Goal: Information Seeking & Learning: Learn about a topic

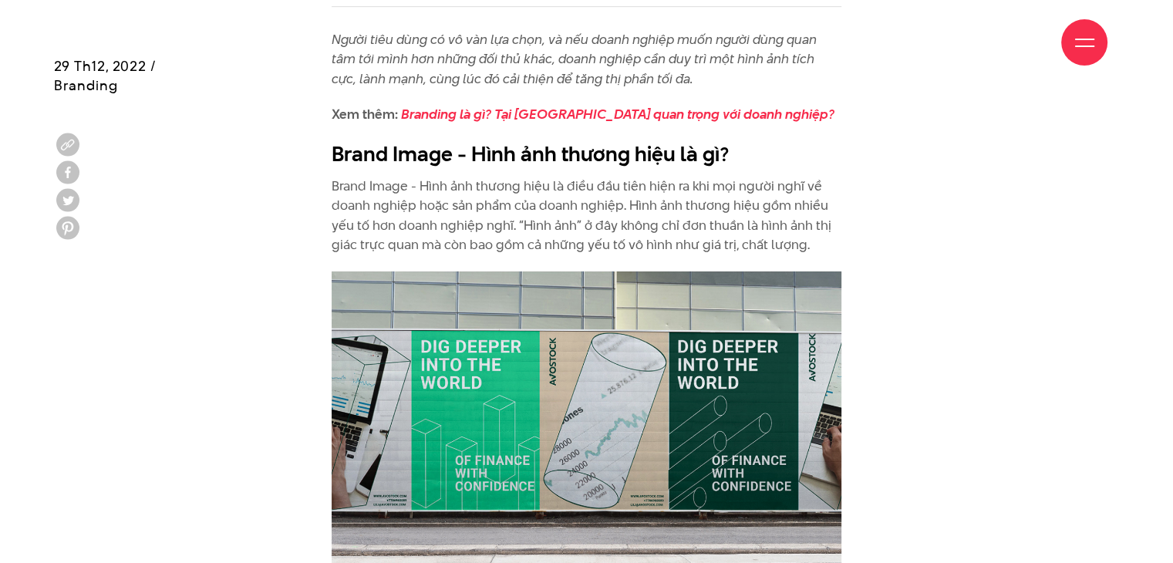
scroll to position [838, 0]
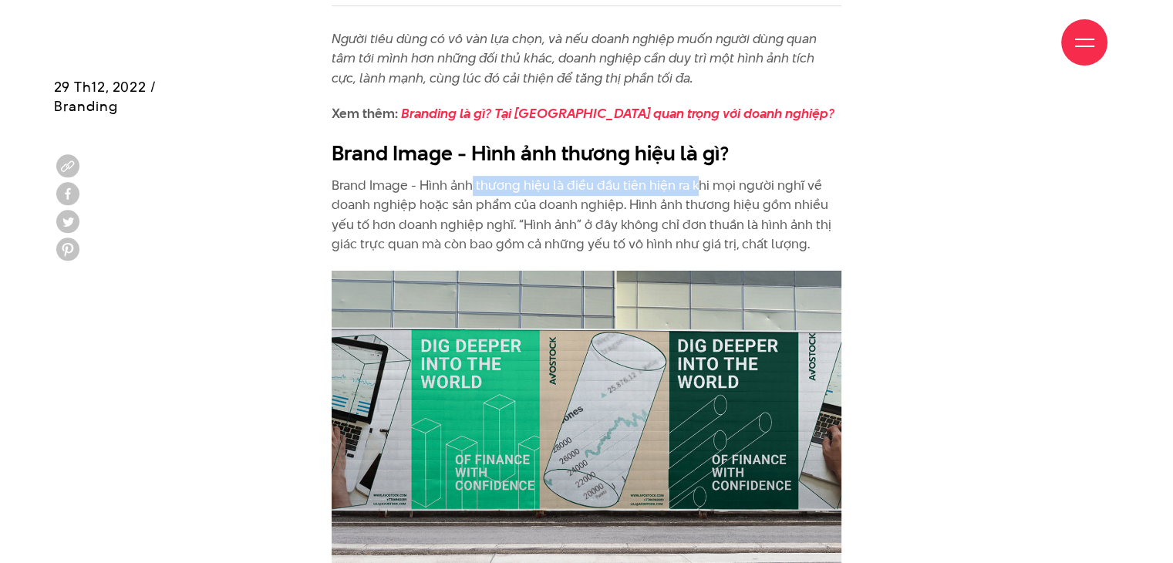
drag, startPoint x: 469, startPoint y: 188, endPoint x: 694, endPoint y: 177, distance: 225.4
click at [694, 177] on p "Brand Image - Hình ảnh thương hiệu là điều đầu tiên hiện ra khi mọi người nghĩ …" at bounding box center [587, 215] width 510 height 79
click at [704, 187] on p "Brand Image - Hình ảnh thương hiệu là điều đầu tiên hiện ra khi mọi người nghĩ …" at bounding box center [587, 215] width 510 height 79
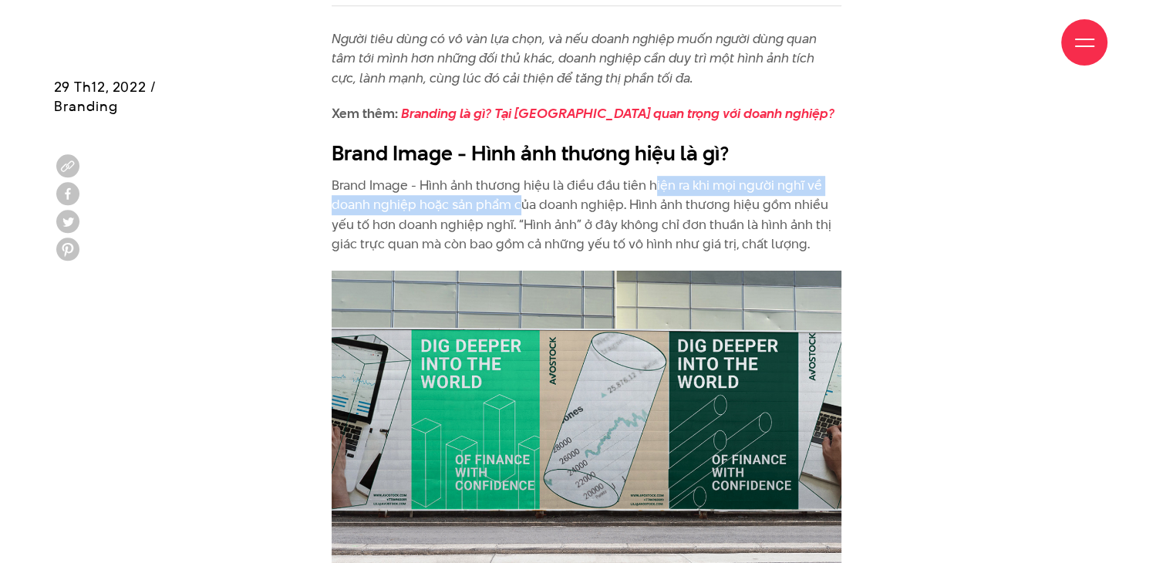
drag, startPoint x: 518, startPoint y: 201, endPoint x: 652, endPoint y: 193, distance: 133.7
click at [652, 193] on p "Brand Image - Hình ảnh thương hiệu là điều đầu tiên hiện ra khi mọi người nghĩ …" at bounding box center [587, 215] width 510 height 79
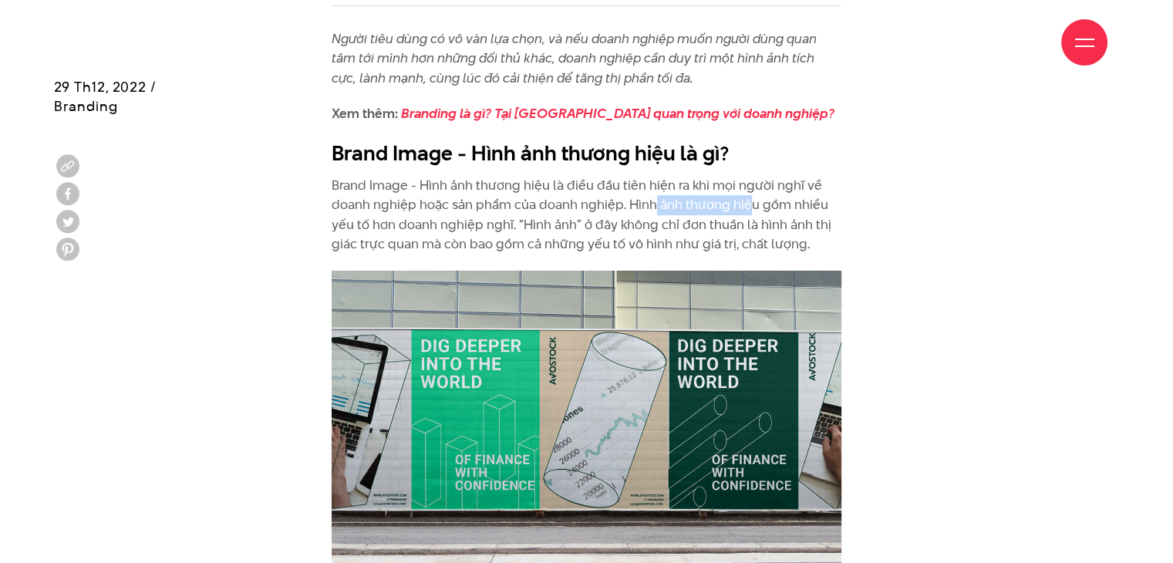
drag, startPoint x: 654, startPoint y: 208, endPoint x: 749, endPoint y: 206, distance: 94.9
click at [749, 206] on p "Brand Image - Hình ảnh thương hiệu là điều đầu tiên hiện ra khi mọi người nghĩ …" at bounding box center [587, 215] width 510 height 79
drag, startPoint x: 534, startPoint y: 224, endPoint x: 734, endPoint y: 232, distance: 199.8
click at [734, 232] on p "Brand Image - Hình ảnh thương hiệu là điều đầu tiên hiện ra khi mọi người nghĩ …" at bounding box center [587, 215] width 510 height 79
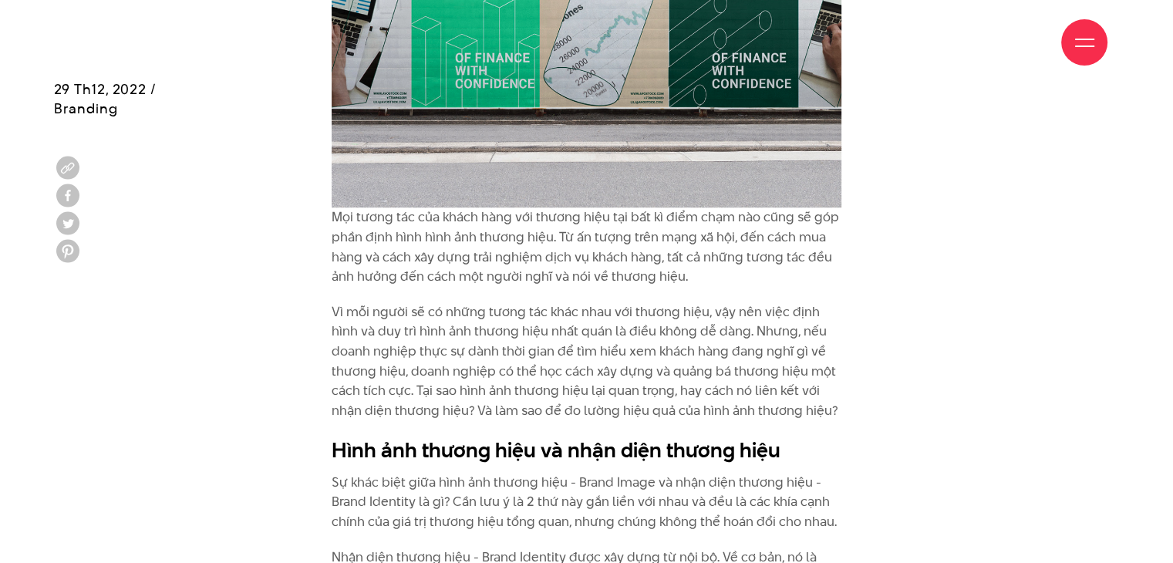
scroll to position [1241, 0]
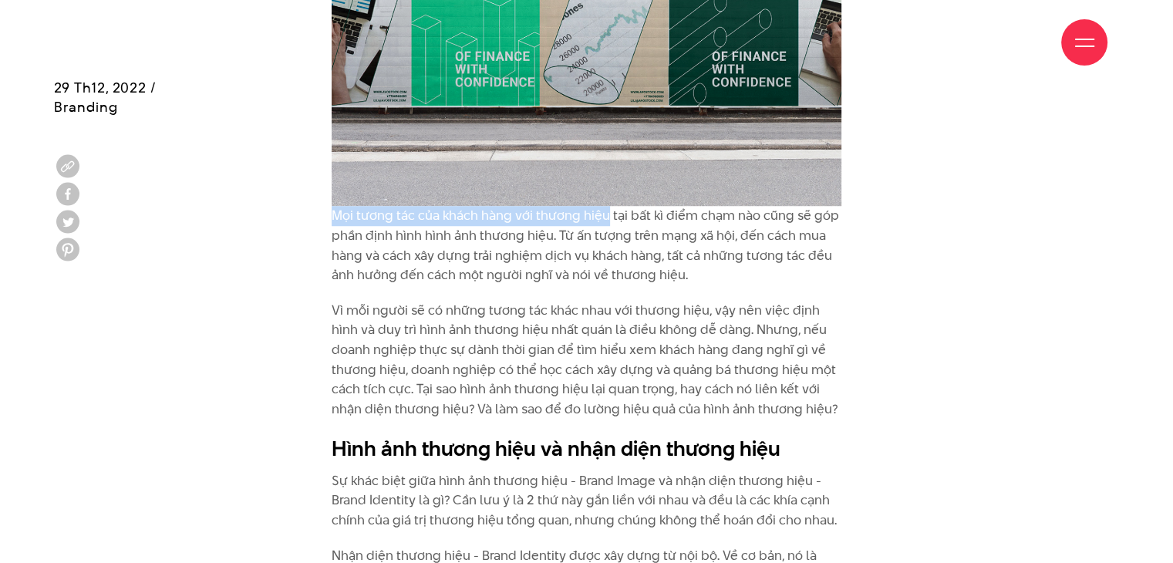
drag, startPoint x: 336, startPoint y: 214, endPoint x: 605, endPoint y: 214, distance: 269.1
click at [605, 214] on p "Mọi tương tác của khách hàng với thương hiệu tại bất kì điểm chạm nào cũng sẽ g…" at bounding box center [587, 245] width 510 height 79
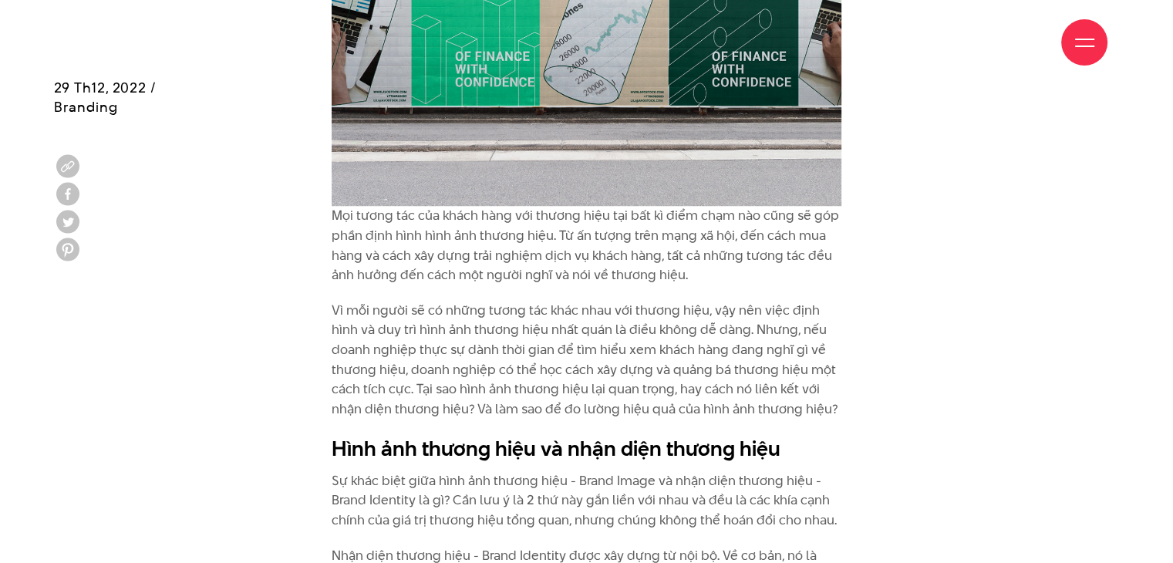
click at [638, 221] on p "Mọi tương tác của khách hàng với thương hiệu tại bất kì điểm chạm nào cũng sẽ g…" at bounding box center [587, 245] width 510 height 79
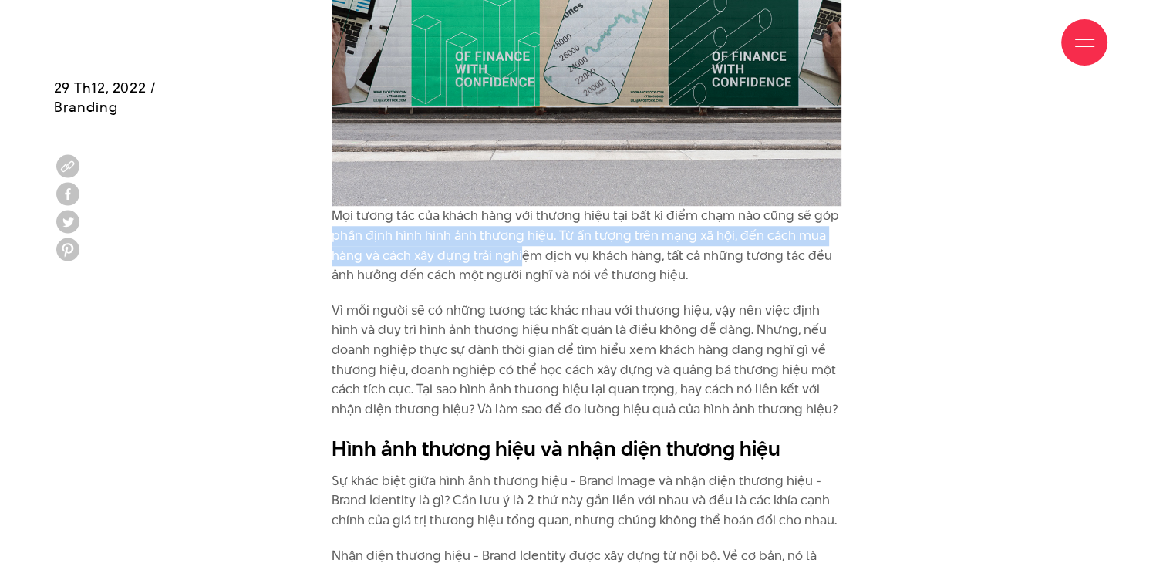
drag, startPoint x: 326, startPoint y: 238, endPoint x: 522, endPoint y: 260, distance: 197.0
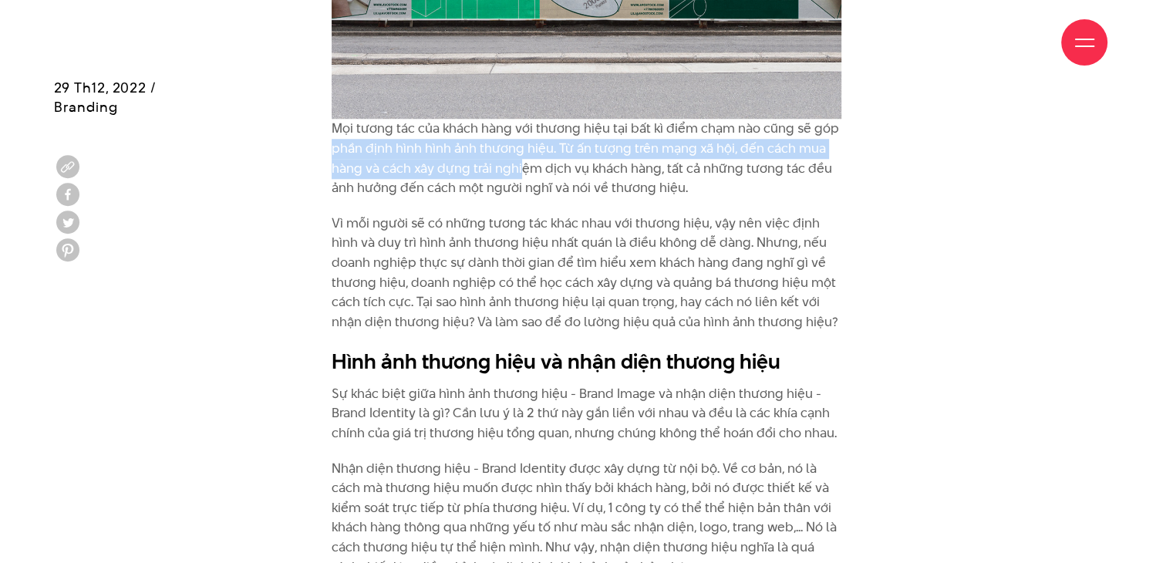
scroll to position [1329, 0]
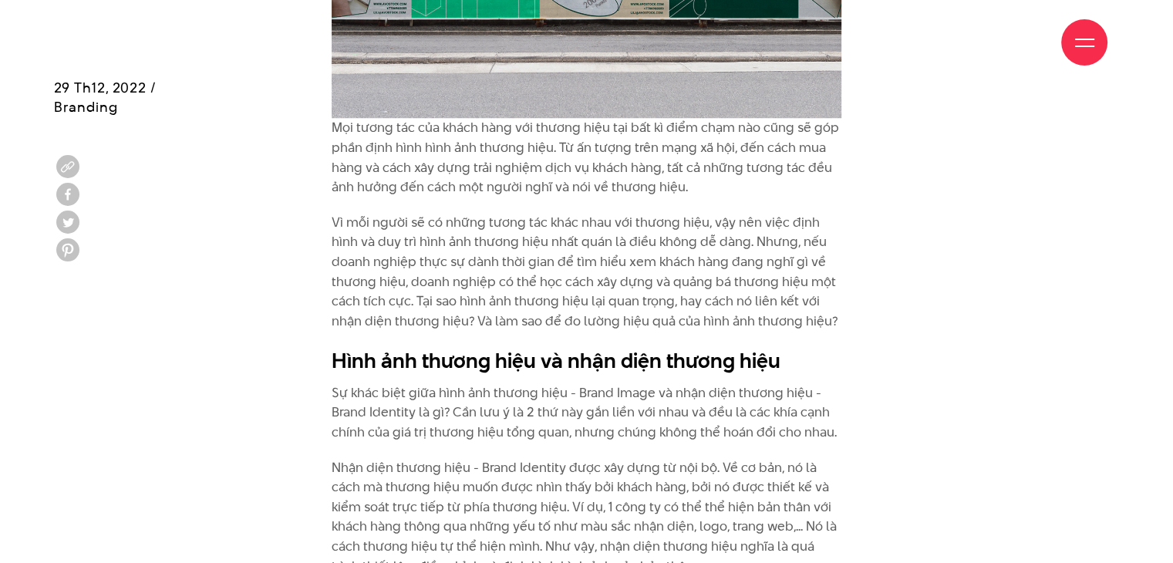
click at [399, 268] on p "Vì mỗi người sẽ có những tương tác khác nhau với thương hiệu, vậy nên việc định…" at bounding box center [587, 272] width 510 height 119
drag, startPoint x: 333, startPoint y: 220, endPoint x: 510, endPoint y: 223, distance: 177.4
click at [510, 223] on p "Vì mỗi người sẽ có những tương tác khác nhau với thương hiệu, vậy nên việc định…" at bounding box center [587, 272] width 510 height 119
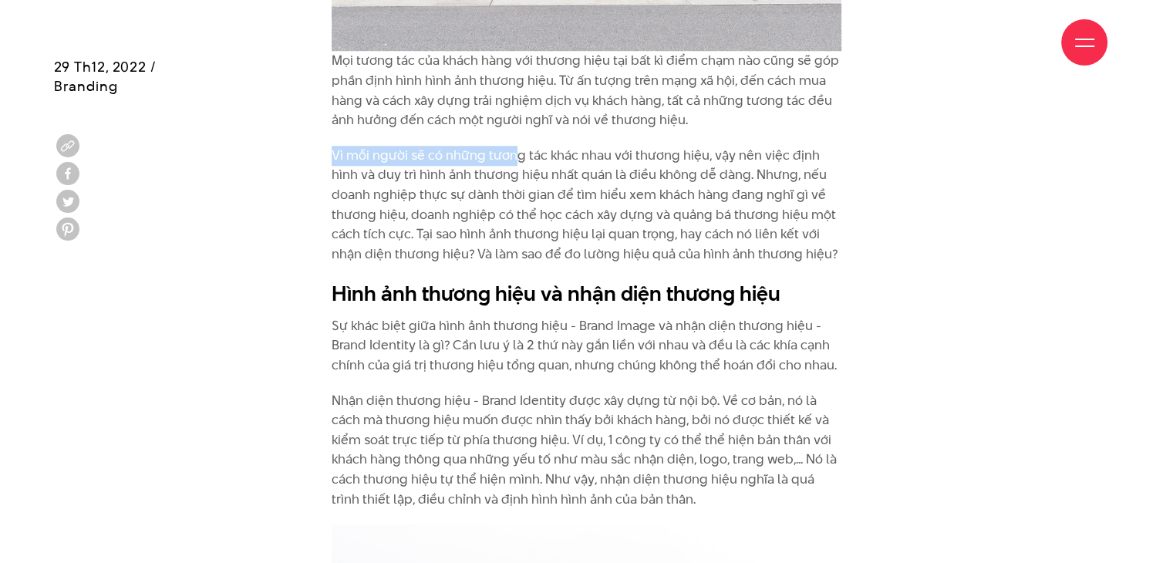
scroll to position [1409, 0]
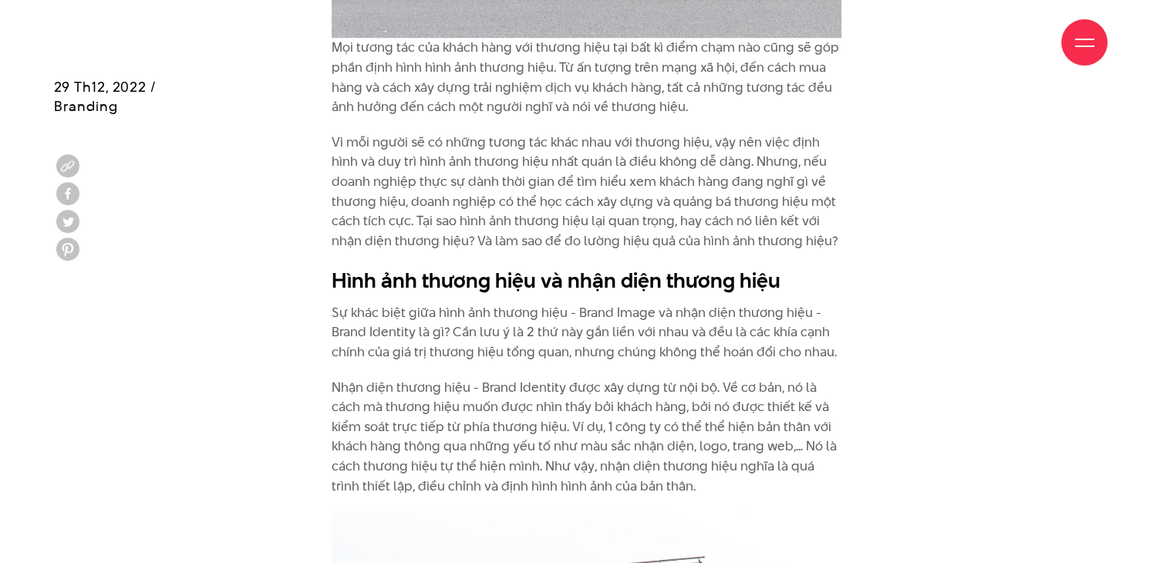
click at [493, 310] on p "Sự khác biệt giữa hình ảnh thương hiệu - Brand Image và nhận diện thương hiệu -…" at bounding box center [587, 332] width 510 height 59
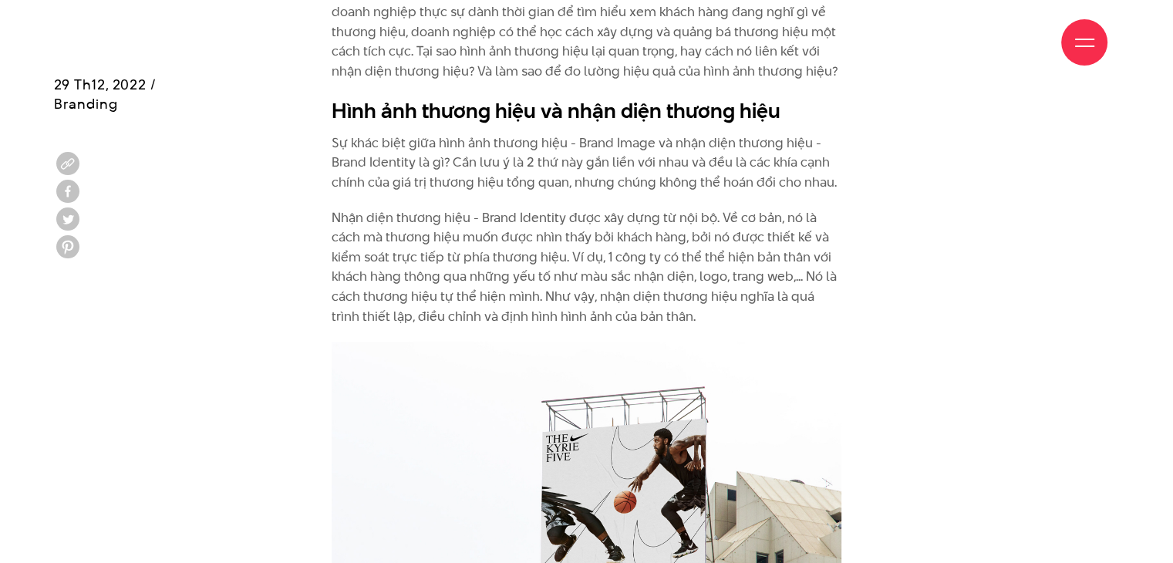
scroll to position [1581, 0]
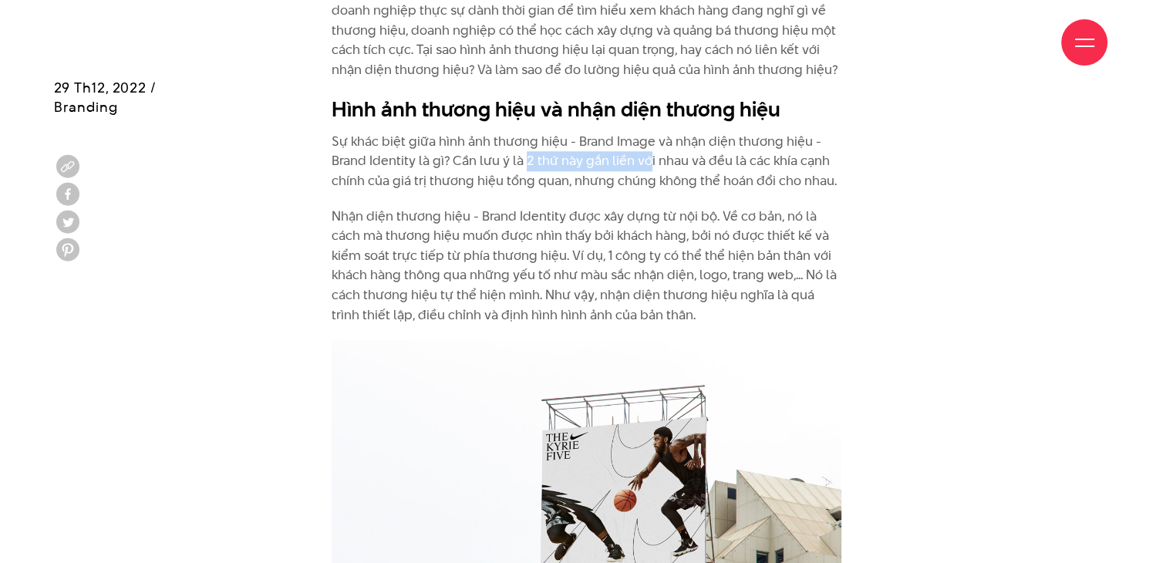
drag, startPoint x: 525, startPoint y: 160, endPoint x: 648, endPoint y: 158, distance: 123.4
click at [648, 158] on p "Sự khác biệt giữa hình ảnh thương hiệu - Brand Image và nhận diện thương hiệu -…" at bounding box center [587, 161] width 510 height 59
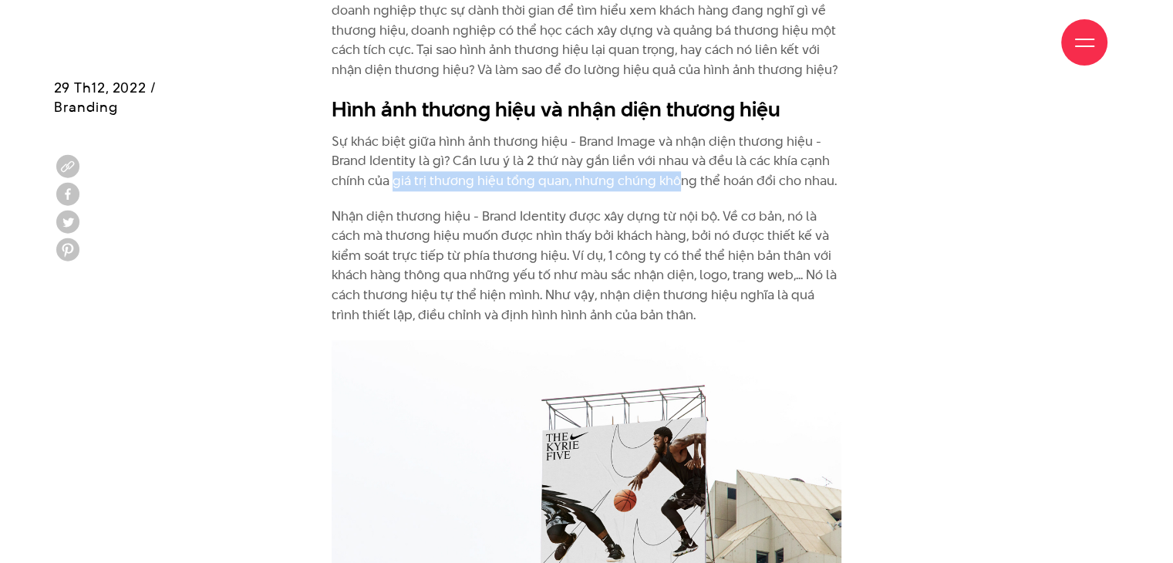
drag, startPoint x: 393, startPoint y: 177, endPoint x: 678, endPoint y: 182, distance: 285.3
click at [678, 182] on p "Sự khác biệt giữa hình ảnh thương hiệu - Brand Image và nhận diện thương hiệu -…" at bounding box center [587, 161] width 510 height 59
click at [460, 255] on p "Nhận diện thương hiệu - Brand Identity được xây dựng từ nội bộ. Về cơ bản, nó l…" at bounding box center [587, 266] width 510 height 119
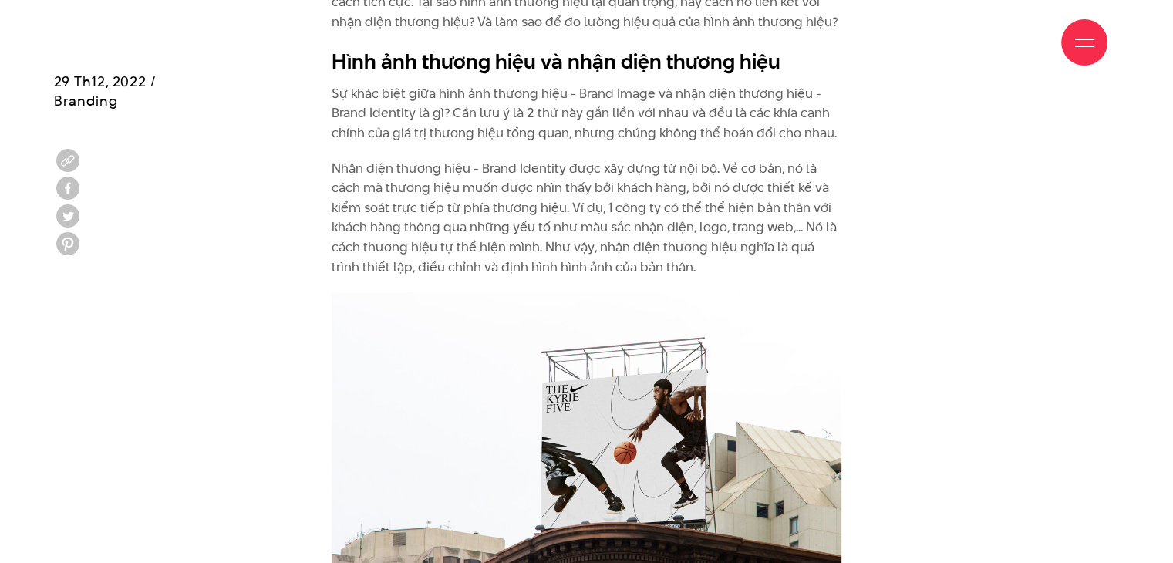
scroll to position [1630, 0]
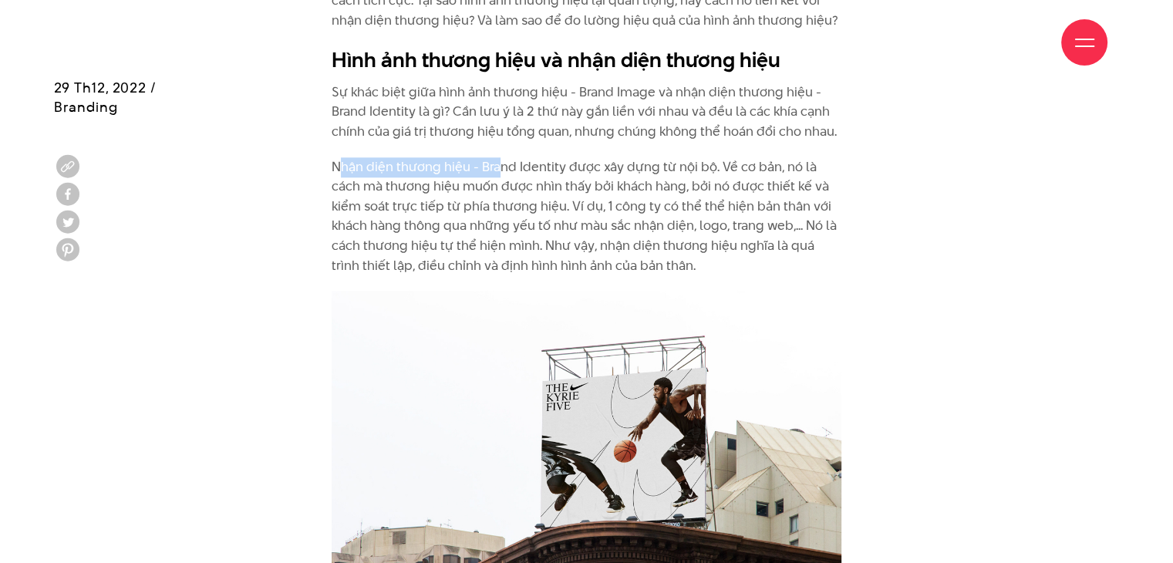
drag, startPoint x: 338, startPoint y: 170, endPoint x: 495, endPoint y: 163, distance: 157.5
click at [495, 163] on p "Nhận diện thương hiệu - Brand Identity được xây dựng từ nội bộ. Về cơ bản, nó l…" at bounding box center [587, 216] width 510 height 119
drag, startPoint x: 635, startPoint y: 170, endPoint x: 716, endPoint y: 161, distance: 81.5
click at [716, 161] on p "Nhận diện thương hiệu - Brand Identity được xây dựng từ nội bộ. Về cơ bản, nó l…" at bounding box center [587, 216] width 510 height 119
drag, startPoint x: 730, startPoint y: 162, endPoint x: 793, endPoint y: 158, distance: 63.3
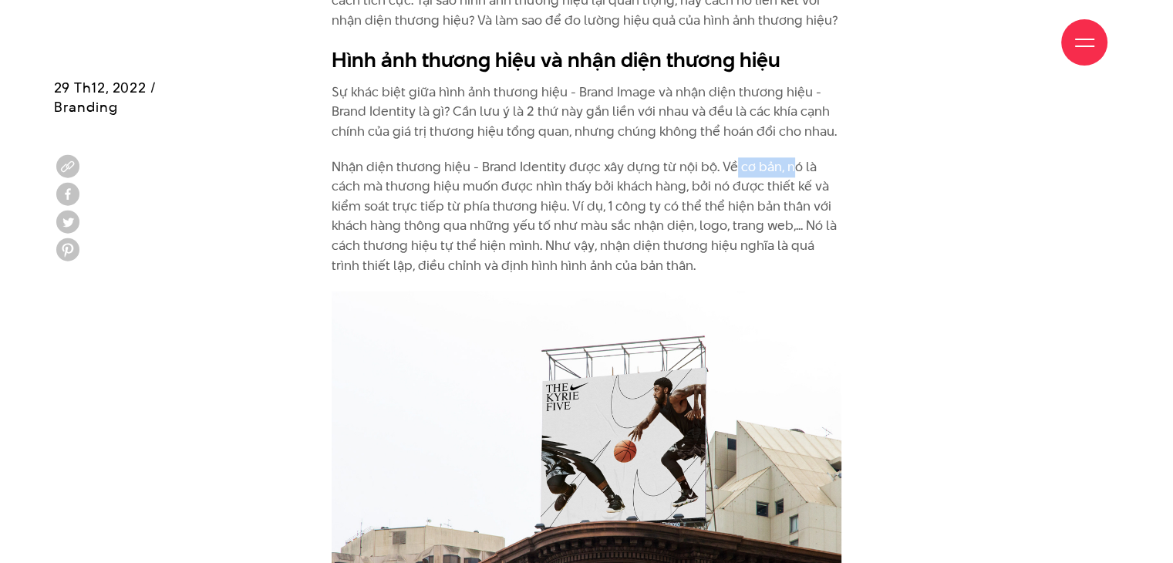
click at [793, 158] on p "Nhận diện thương hiệu - Brand Identity được xây dựng từ nội bộ. Về cơ bản, nó l…" at bounding box center [587, 216] width 510 height 119
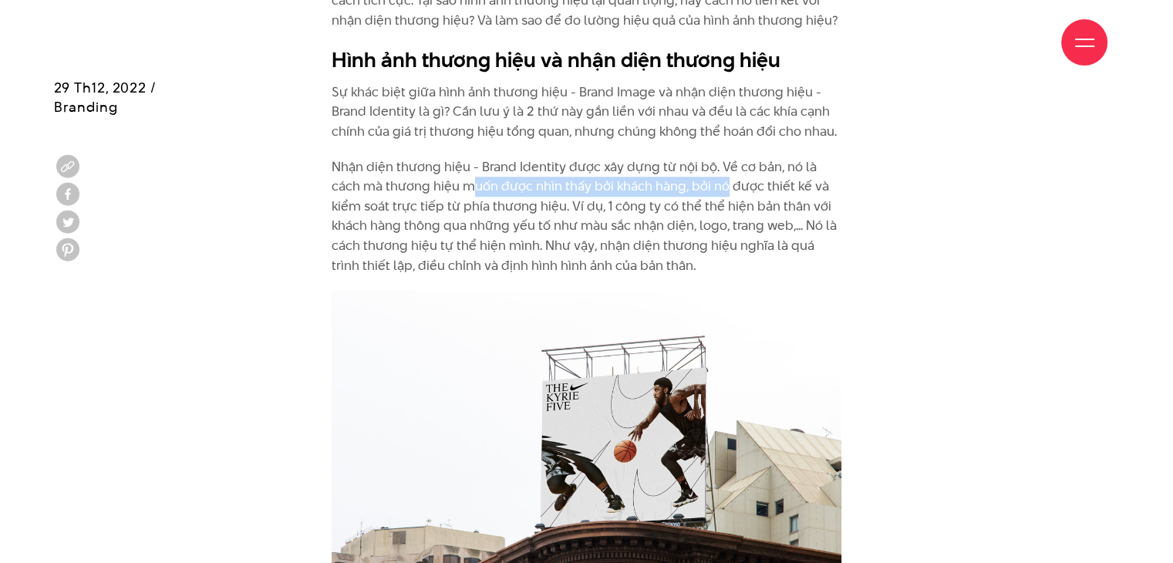
drag, startPoint x: 470, startPoint y: 185, endPoint x: 722, endPoint y: 188, distance: 252.1
click at [722, 188] on p "Nhận diện thương hiệu - Brand Identity được xây dựng từ nội bộ. Về cơ bản, nó l…" at bounding box center [587, 216] width 510 height 119
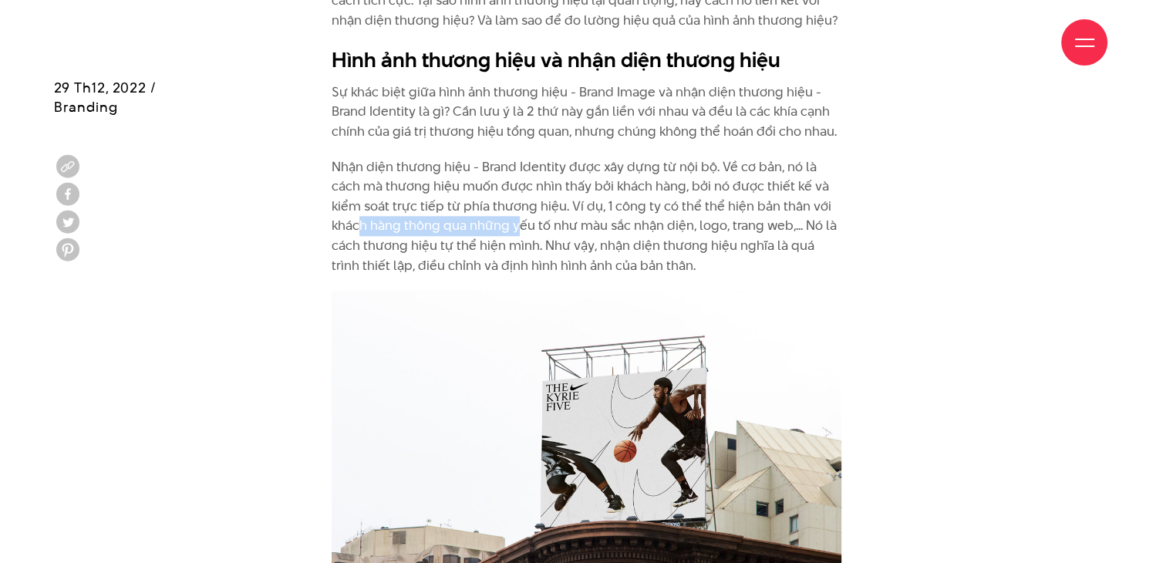
drag, startPoint x: 358, startPoint y: 219, endPoint x: 518, endPoint y: 217, distance: 160.4
click at [518, 217] on p "Nhận diện thương hiệu - Brand Identity được xây dựng từ nội bộ. Về cơ bản, nó l…" at bounding box center [587, 216] width 510 height 119
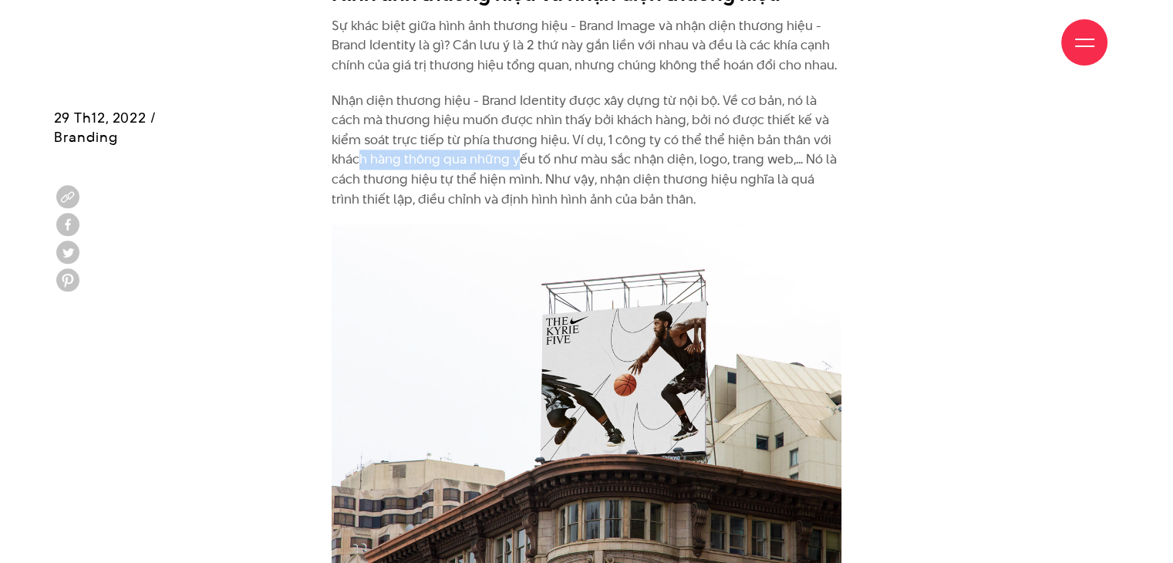
scroll to position [1750, 0]
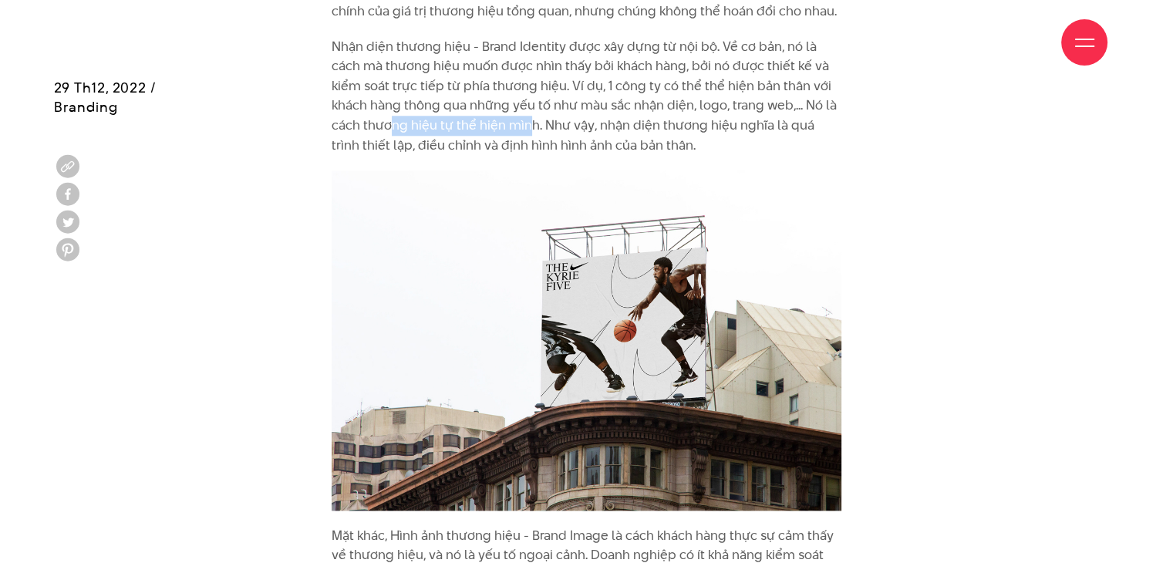
drag, startPoint x: 390, startPoint y: 126, endPoint x: 530, endPoint y: 119, distance: 140.5
click at [530, 119] on p "Nhận diện thương hiệu - Brand Identity được xây dựng từ nội bộ. Về cơ bản, nó l…" at bounding box center [587, 96] width 510 height 119
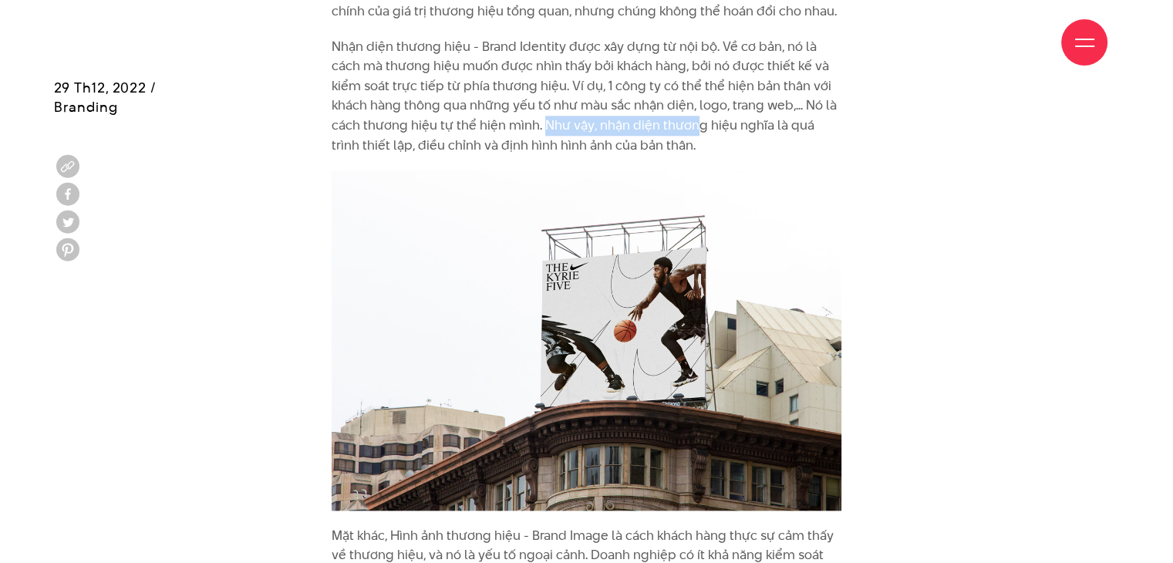
drag, startPoint x: 543, startPoint y: 127, endPoint x: 692, endPoint y: 133, distance: 149.7
click at [692, 133] on p "Nhận diện thương hiệu - Brand Identity được xây dựng từ nội bộ. Về cơ bản, nó l…" at bounding box center [587, 96] width 510 height 119
drag, startPoint x: 729, startPoint y: 130, endPoint x: 809, endPoint y: 123, distance: 79.8
click at [809, 123] on p "Nhận diện thương hiệu - Brand Identity được xây dựng từ nội bộ. Về cơ bản, nó l…" at bounding box center [587, 96] width 510 height 119
drag, startPoint x: 599, startPoint y: 126, endPoint x: 796, endPoint y: 124, distance: 196.6
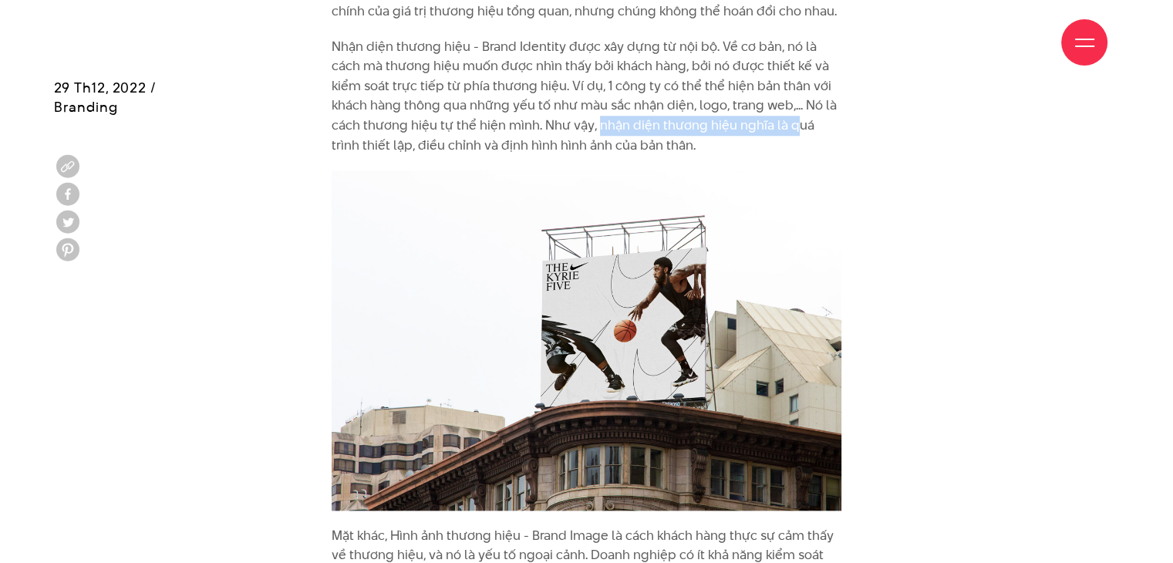
click at [796, 124] on p "Nhận diện thương hiệu - Brand Identity được xây dựng từ nội bộ. Về cơ bản, nó l…" at bounding box center [587, 96] width 510 height 119
click at [629, 137] on p "Nhận diện thương hiệu - Brand Identity được xây dựng từ nội bộ. Về cơ bản, nó l…" at bounding box center [587, 96] width 510 height 119
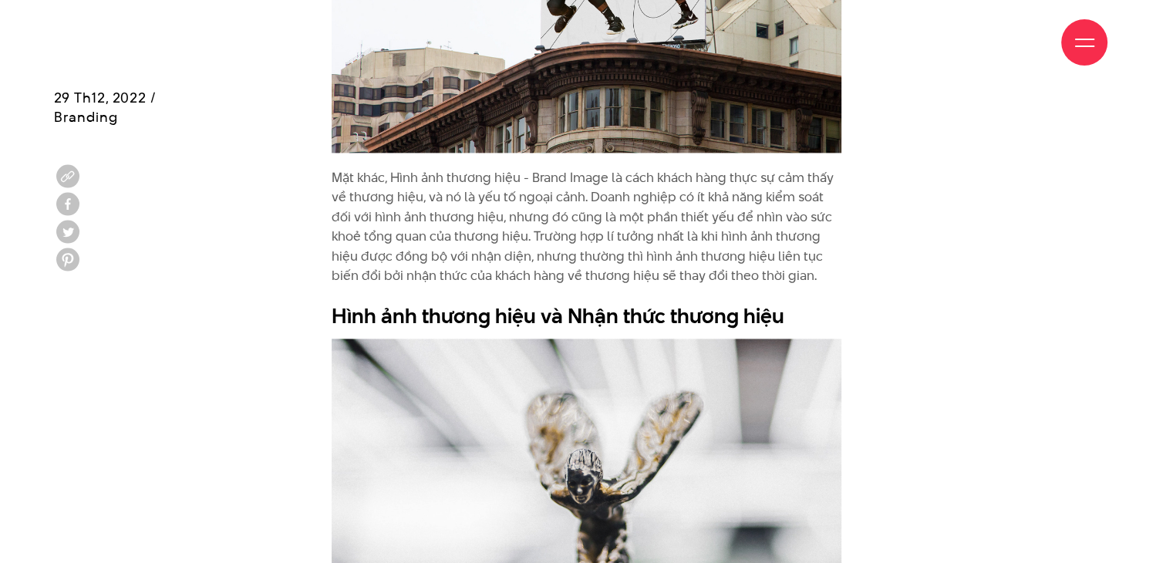
scroll to position [2126, 0]
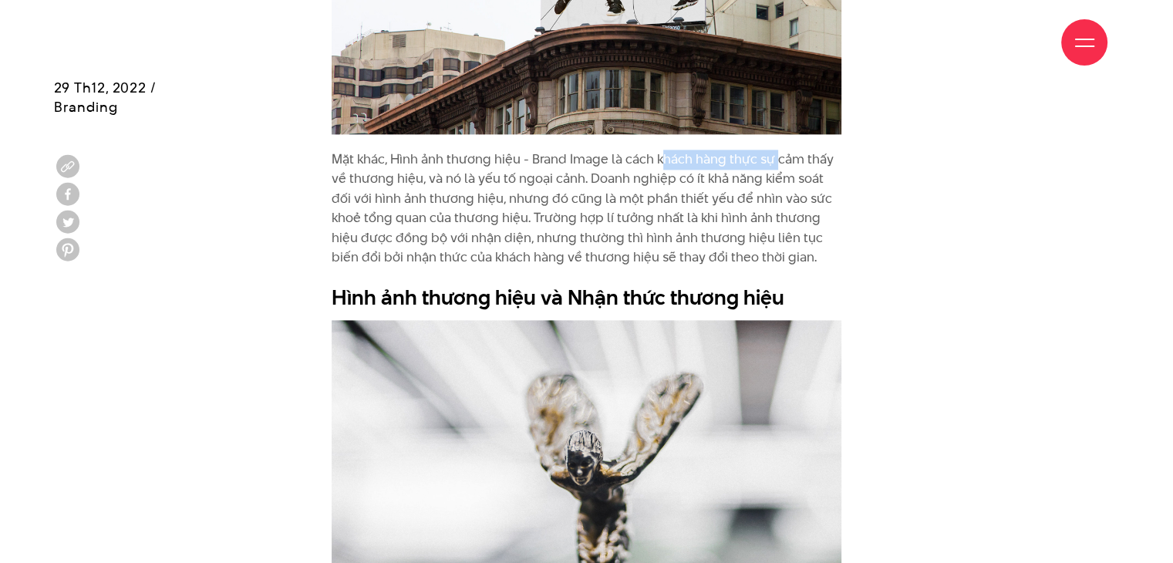
drag, startPoint x: 662, startPoint y: 163, endPoint x: 775, endPoint y: 152, distance: 113.1
click at [775, 152] on p "Mặt khác, Hình ảnh thương hiệu - Brand Image là cách khách hàng thực sự cảm thấ…" at bounding box center [587, 209] width 510 height 119
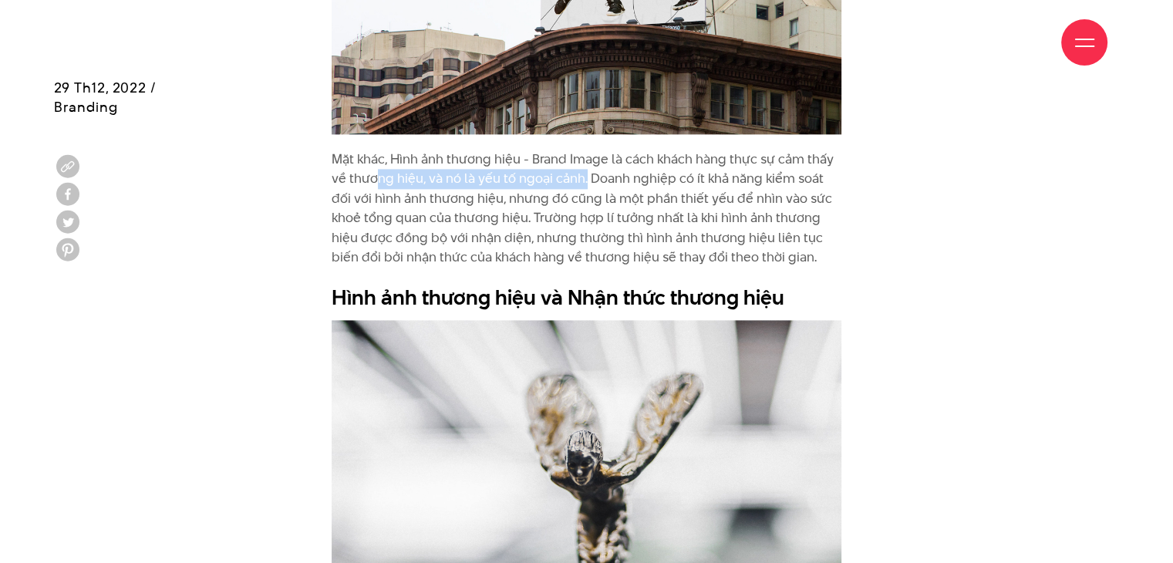
drag, startPoint x: 379, startPoint y: 180, endPoint x: 584, endPoint y: 180, distance: 205.1
click at [584, 180] on p "Mặt khác, Hình ảnh thương hiệu - Brand Image là cách khách hàng thực sự cảm thấ…" at bounding box center [587, 209] width 510 height 119
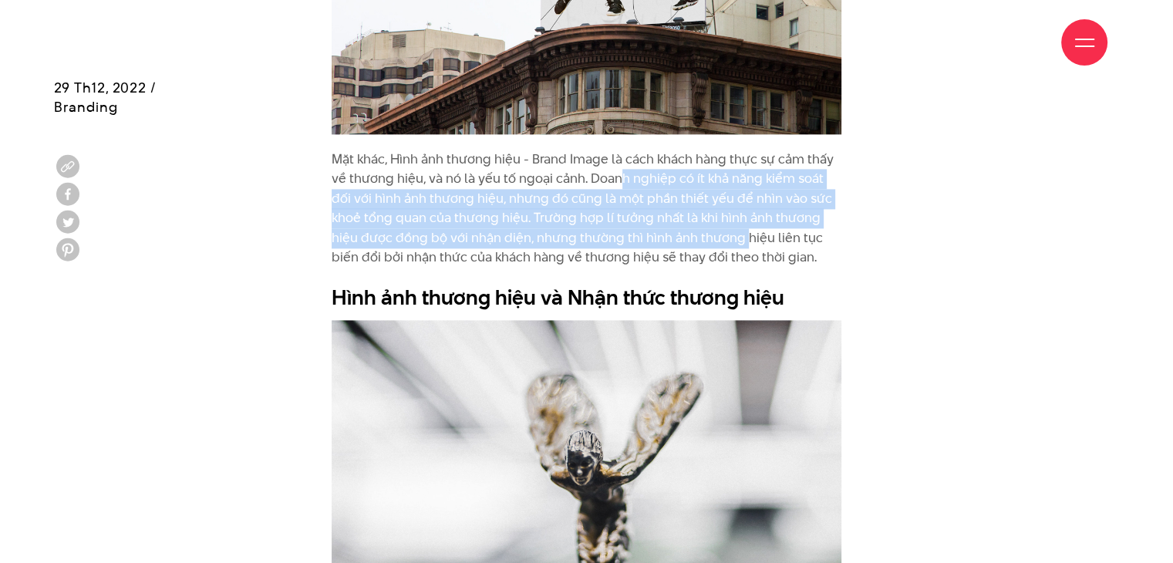
drag, startPoint x: 619, startPoint y: 178, endPoint x: 711, endPoint y: 240, distance: 110.6
click at [711, 240] on p "Mặt khác, Hình ảnh thương hiệu - Brand Image là cách khách hàng thực sự cảm thấ…" at bounding box center [587, 209] width 510 height 119
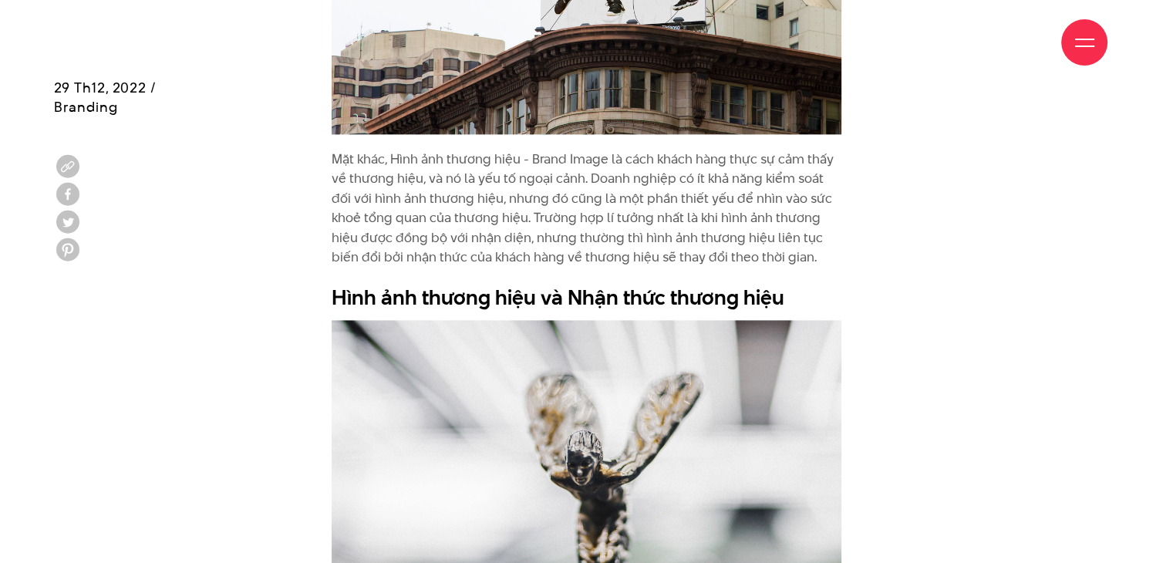
click at [751, 244] on p "Mặt khác, Hình ảnh thương hiệu - Brand Image là cách khách hàng thực sự cảm thấ…" at bounding box center [587, 209] width 510 height 119
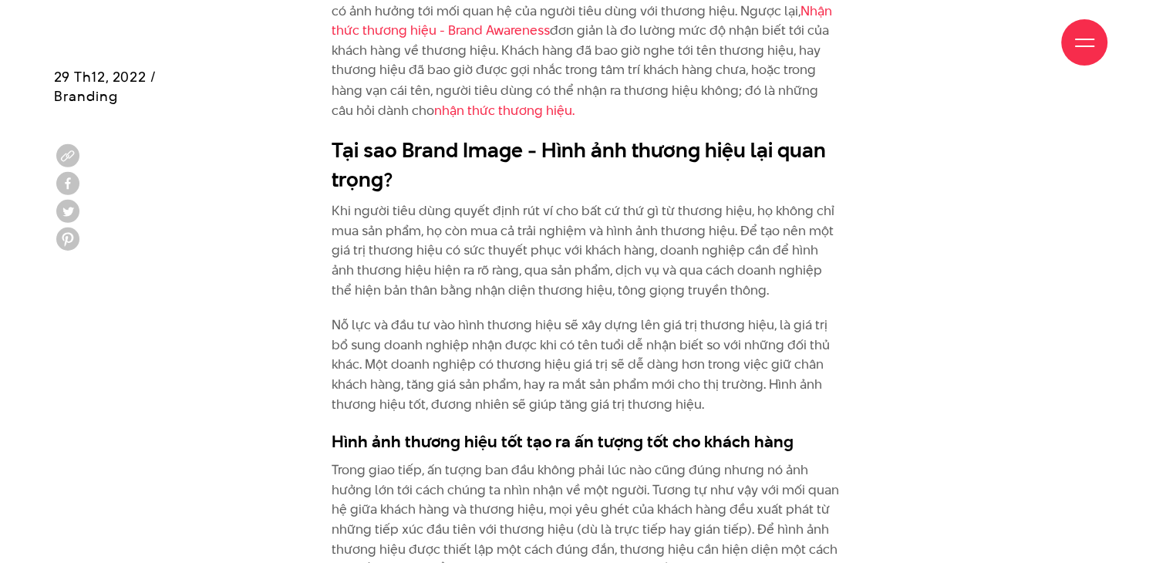
scroll to position [2845, 0]
